Goal: Task Accomplishment & Management: Use online tool/utility

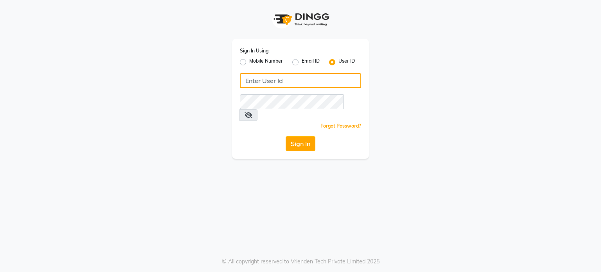
click at [294, 80] on input "Username" at bounding box center [300, 80] width 121 height 15
type input "altamash"
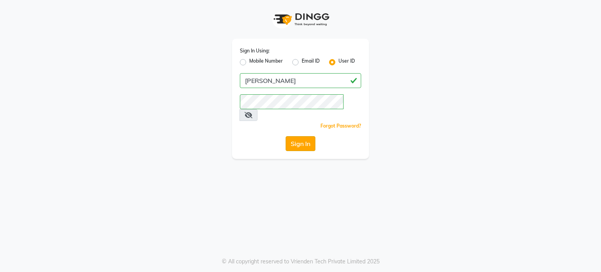
click at [306, 136] on button "Sign In" at bounding box center [301, 143] width 30 height 15
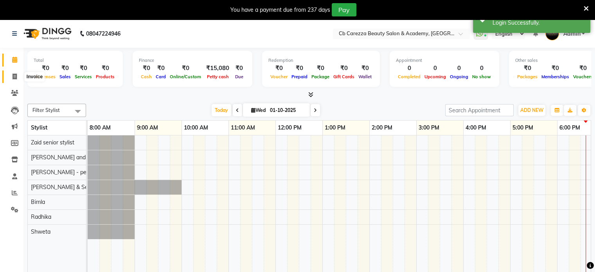
click at [14, 78] on icon at bounding box center [15, 77] width 4 height 6
select select "7159"
select select "service"
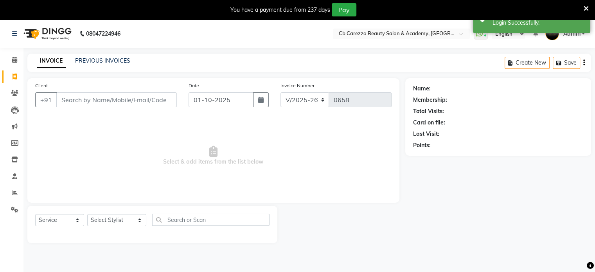
click at [114, 57] on div "PREVIOUS INVOICES" at bounding box center [102, 61] width 55 height 8
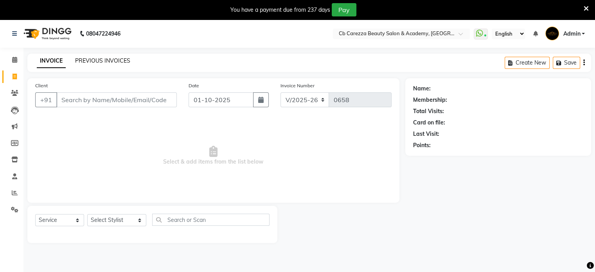
click at [112, 61] on link "PREVIOUS INVOICES" at bounding box center [102, 60] width 55 height 7
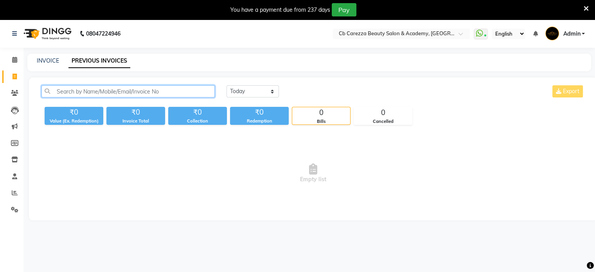
click at [111, 95] on input "text" at bounding box center [127, 91] width 173 height 12
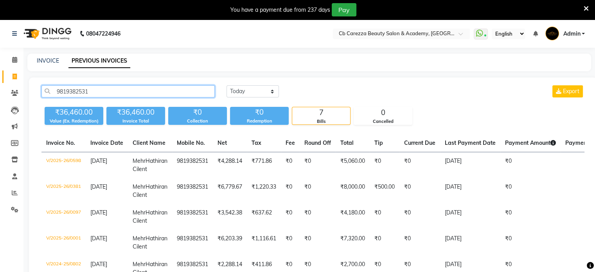
type input "9819382531"
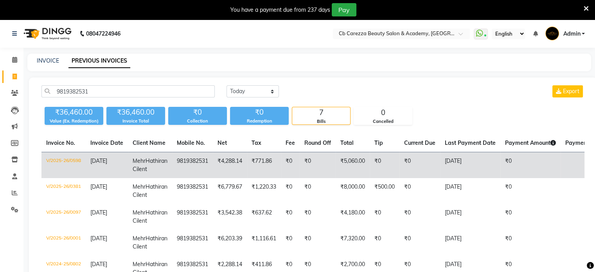
click at [139, 168] on span "Hathiran Cilent" at bounding box center [150, 164] width 35 height 15
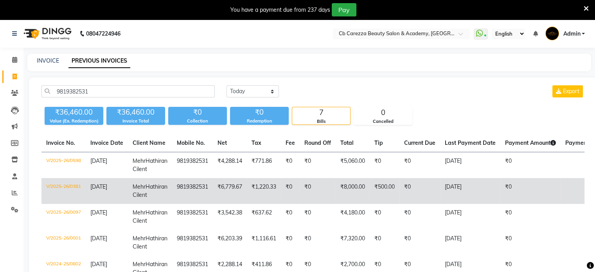
click at [141, 198] on span "Hathiran Cilent" at bounding box center [150, 190] width 35 height 15
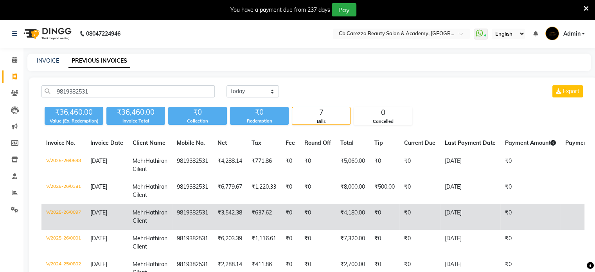
click at [144, 230] on td "Mehr Hathiran Cilent" at bounding box center [150, 217] width 44 height 26
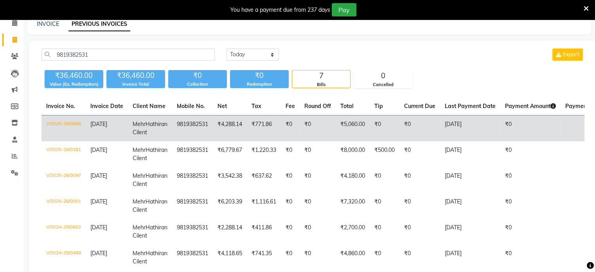
scroll to position [38, 0]
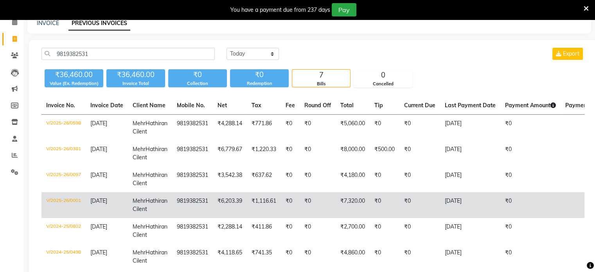
click at [145, 218] on td "Mehr Hathiran Cilent" at bounding box center [150, 205] width 44 height 26
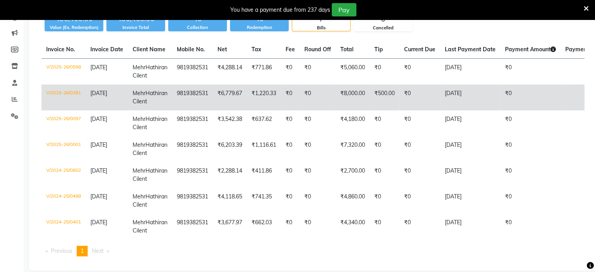
scroll to position [94, 0]
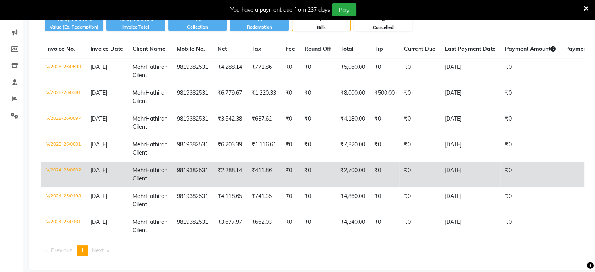
click at [140, 182] on span "Hathiran Cilent" at bounding box center [150, 174] width 35 height 15
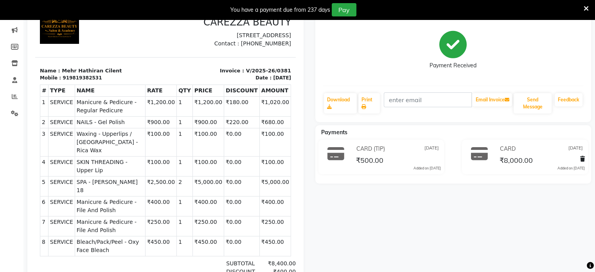
scroll to position [95, 0]
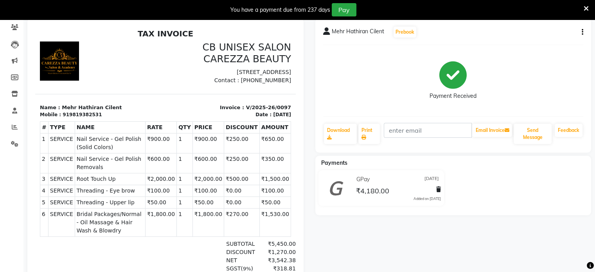
scroll to position [55, 0]
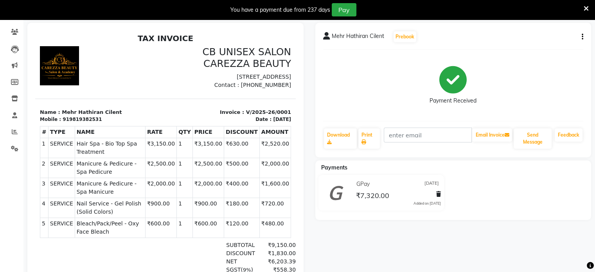
scroll to position [62, 0]
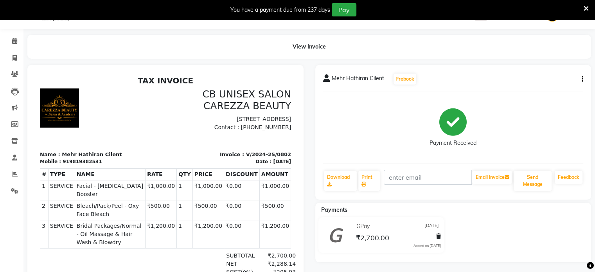
scroll to position [23, 0]
